Goal: Task Accomplishment & Management: Manage account settings

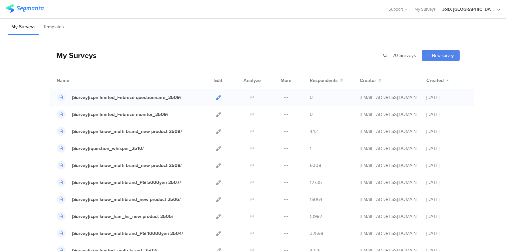
click at [217, 96] on icon at bounding box center [218, 97] width 5 height 5
drag, startPoint x: 184, startPoint y: 97, endPoint x: 66, endPoint y: 97, distance: 118.0
click at [66, 97] on div "[Survey]/cpn-limited_Febreze-questionnaire_2509/" at bounding box center [129, 97] width 145 height 9
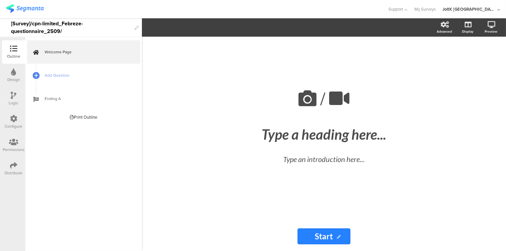
click at [12, 117] on icon at bounding box center [13, 118] width 7 height 7
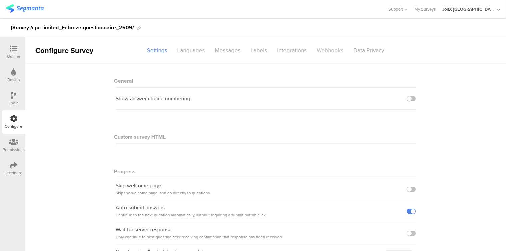
click at [327, 55] on div "Webhooks" at bounding box center [330, 51] width 37 height 12
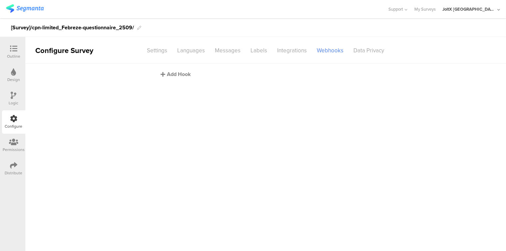
click at [180, 77] on div "Add Hook" at bounding box center [267, 74] width 213 height 8
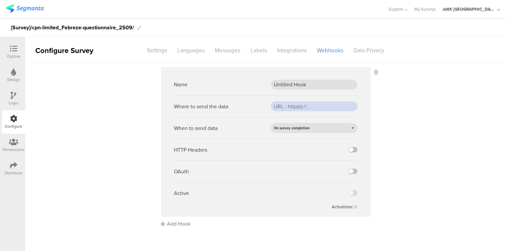
click at [295, 108] on input "url" at bounding box center [314, 106] width 87 height 10
paste input "[URL][DOMAIN_NAME]"
type input "[URL][DOMAIN_NAME]"
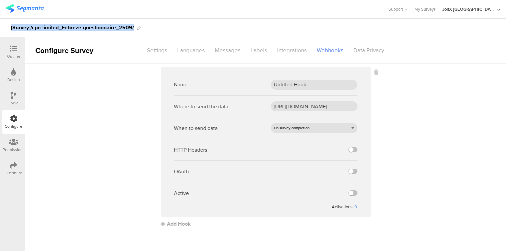
drag, startPoint x: 135, startPoint y: 26, endPoint x: 7, endPoint y: 27, distance: 128.4
click at [7, 27] on div "[Survey]/cpn-limited_Febreze-questionnaire_2509/" at bounding box center [253, 27] width 506 height 19
copy div "[Survey]/cpn-limited_Febreze-questionnaire_2509/"
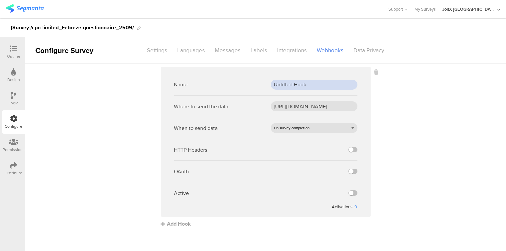
drag, startPoint x: 313, startPoint y: 86, endPoint x: 268, endPoint y: 84, distance: 44.4
click at [268, 84] on div "Name Untitled Hook" at bounding box center [265, 85] width 183 height 22
paste input "[Survey]/cpn-limited_Febreze-questionnaire_2509/"
type input "[Survey]/cpn-limited_Febreze-questionnaire_2509/"
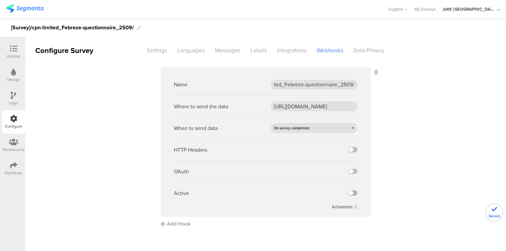
scroll to position [0, 0]
click at [354, 192] on label at bounding box center [353, 192] width 9 height 5
click at [0, 0] on input "checkbox" at bounding box center [0, 0] width 0 height 0
click at [14, 169] on icon at bounding box center [13, 165] width 7 height 7
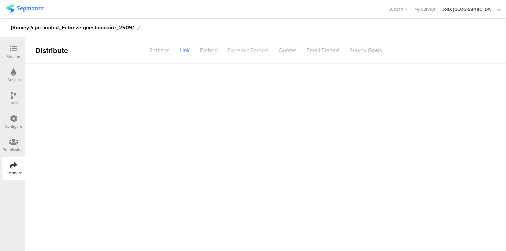
click at [244, 48] on div "Dynamic Embed" at bounding box center [248, 51] width 51 height 12
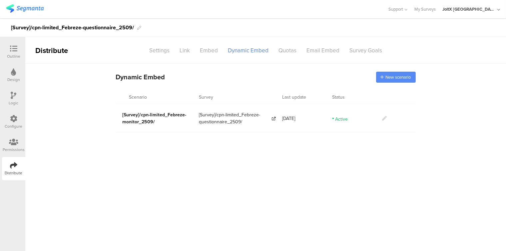
click at [402, 79] on span "New scenario" at bounding box center [398, 77] width 25 height 6
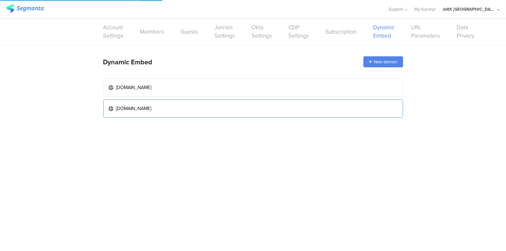
click at [215, 107] on link "[DOMAIN_NAME]" at bounding box center [253, 108] width 300 height 18
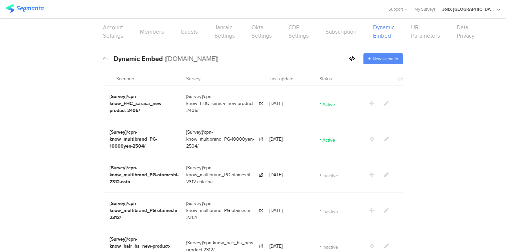
click at [384, 57] on span "New scenario" at bounding box center [385, 59] width 25 height 6
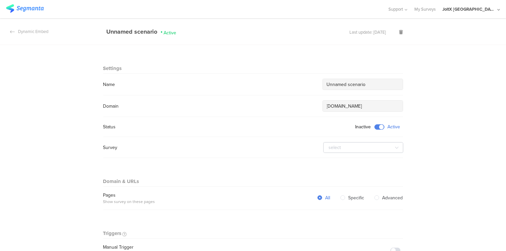
drag, startPoint x: 368, startPoint y: 83, endPoint x: 307, endPoint y: 79, distance: 61.8
click at [307, 79] on div "Name Unnamed scenario" at bounding box center [253, 84] width 300 height 11
paste input "[Survey]/cpn-limited_Febreze-questionnaire_2509/"
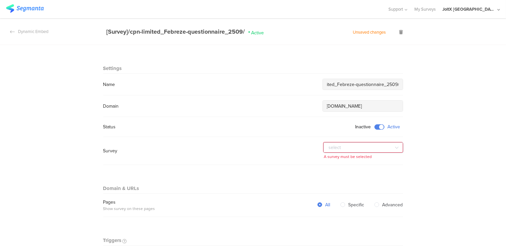
type input "[Survey]/cpn-limited_Febreze-questionnaire_2509/"
click at [388, 146] on input "text" at bounding box center [364, 147] width 80 height 11
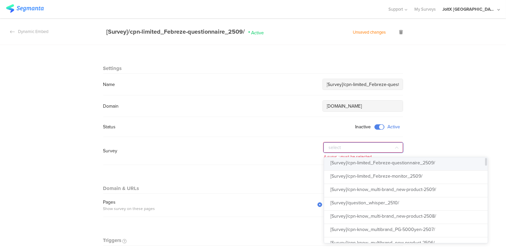
click at [387, 163] on span "[Survey]/cpn-limited_Febreze-questionnaire_2509/" at bounding box center [383, 162] width 105 height 7
type input "[Survey]/cpn-limited_Febreze-questionnaire_2509/"
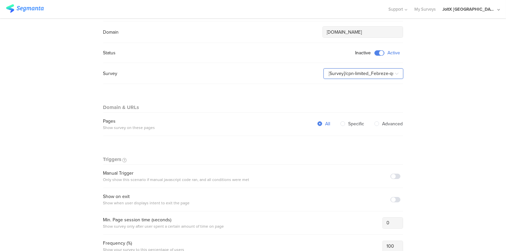
scroll to position [111, 0]
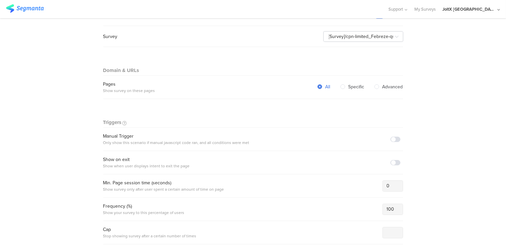
click at [474, 130] on section "Warning Cancel Delete Dynamic Embed [Survey]/cpn-limited_Febreze-questionnaire_…" at bounding box center [253, 251] width 506 height 689
click at [392, 138] on span at bounding box center [396, 139] width 10 height 5
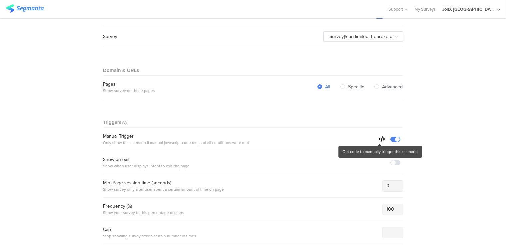
click at [380, 136] on icon at bounding box center [382, 138] width 7 height 5
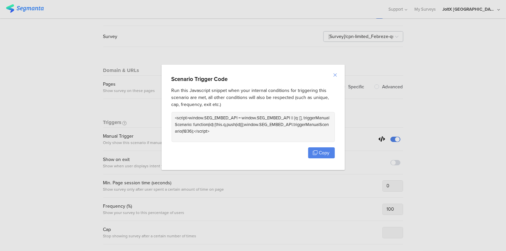
click at [334, 75] on icon "Close" at bounding box center [335, 74] width 5 height 5
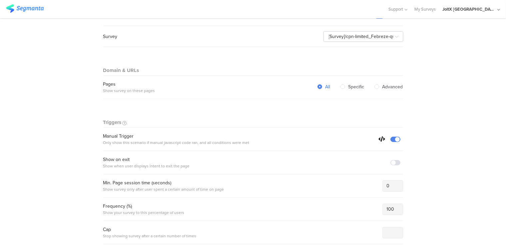
scroll to position [185, 0]
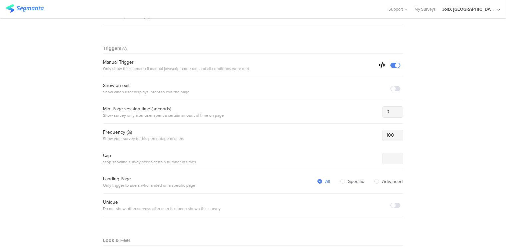
click at [470, 138] on section "Warning Cancel Delete Dynamic Embed [Survey]/cpn-limited_Febreze-questionnaire_…" at bounding box center [253, 177] width 506 height 689
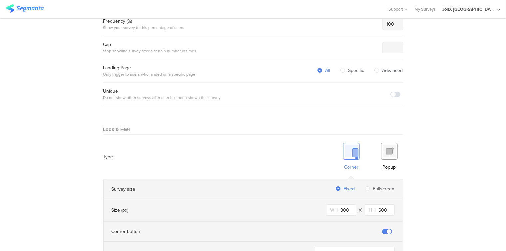
scroll to position [333, 0]
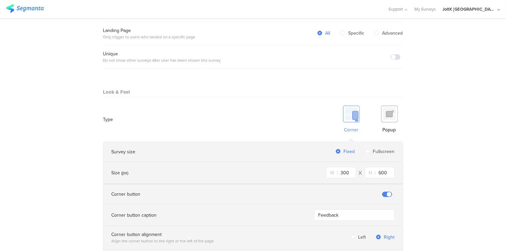
click at [389, 114] on img at bounding box center [389, 114] width 17 height 17
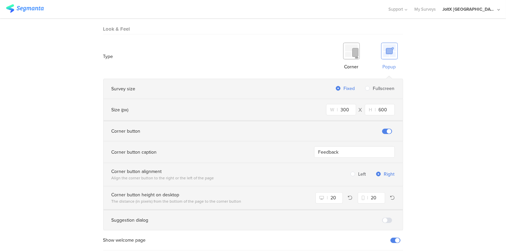
scroll to position [452, 0]
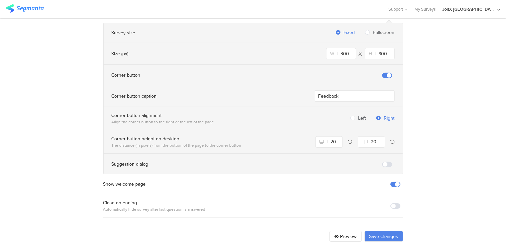
click at [395, 203] on span at bounding box center [396, 205] width 10 height 5
click at [373, 234] on button "Save changes" at bounding box center [384, 236] width 39 height 11
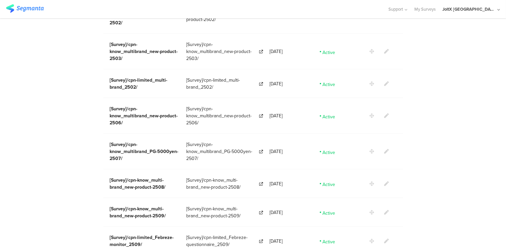
scroll to position [1214, 0]
